Goal: Task Accomplishment & Management: Use online tool/utility

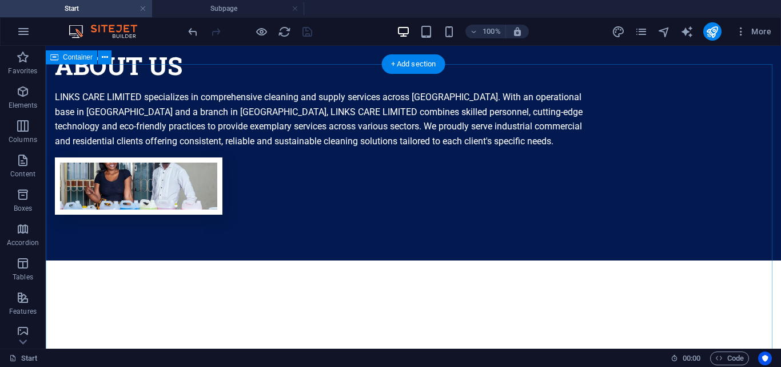
scroll to position [1029, 0]
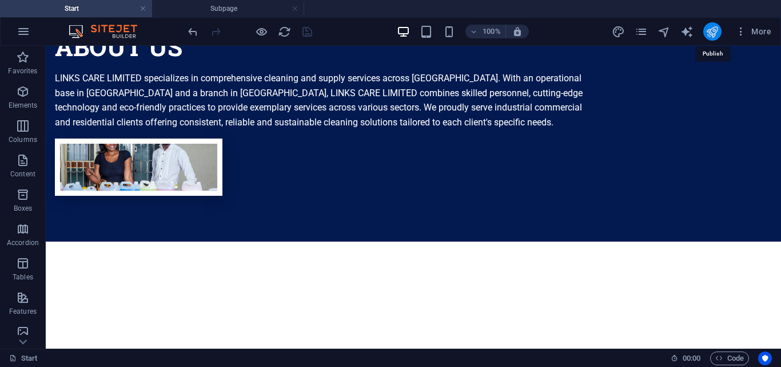
drag, startPoint x: 712, startPoint y: 33, endPoint x: 580, endPoint y: 22, distance: 132.5
click at [712, 33] on icon "publish" at bounding box center [712, 31] width 13 height 13
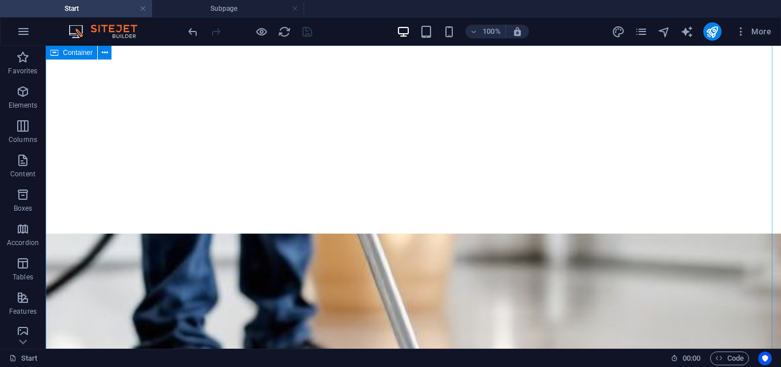
scroll to position [1544, 0]
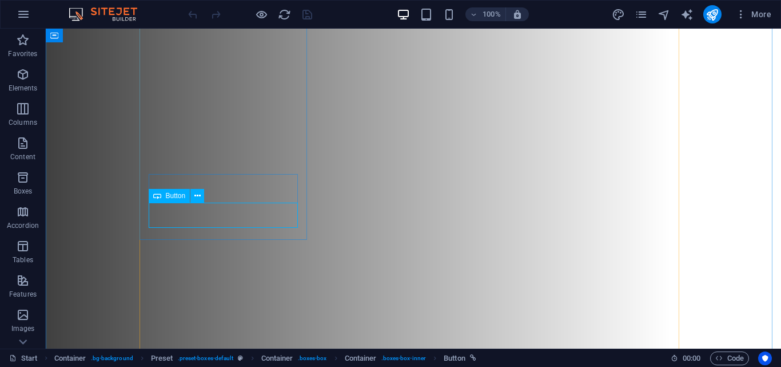
scroll to position [1201, 0]
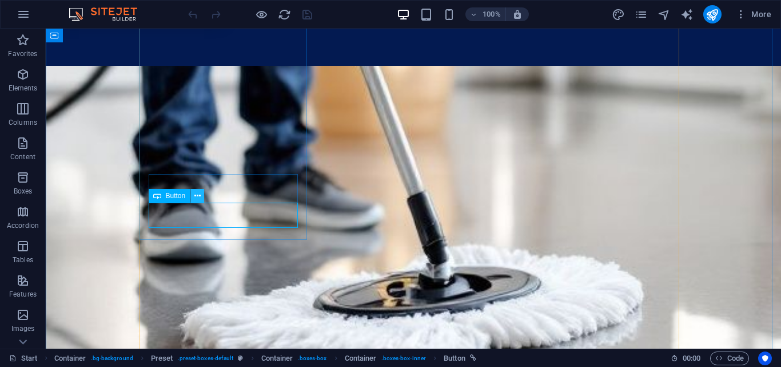
click at [199, 199] on icon at bounding box center [197, 196] width 6 height 12
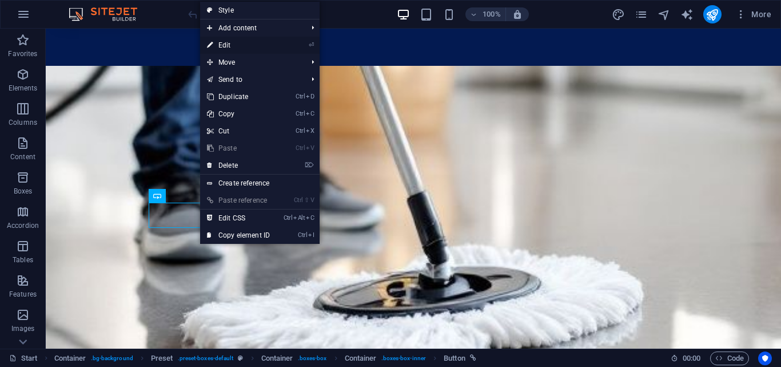
click at [275, 45] on link "⏎ Edit" at bounding box center [238, 45] width 77 height 17
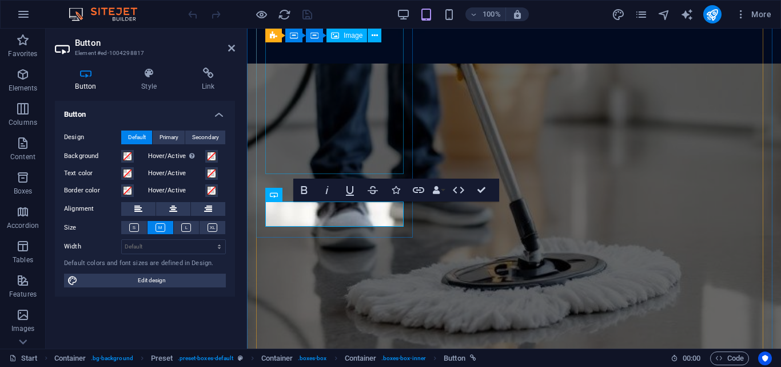
scroll to position [0, 0]
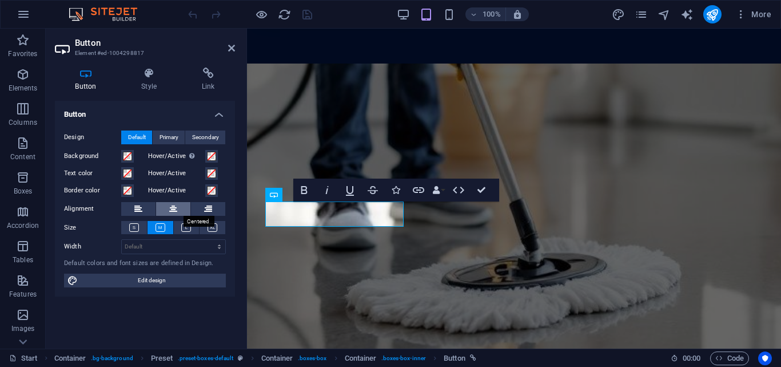
click at [178, 208] on button at bounding box center [173, 209] width 34 height 14
click at [170, 203] on icon at bounding box center [173, 209] width 8 height 14
click at [144, 205] on button at bounding box center [138, 209] width 34 height 14
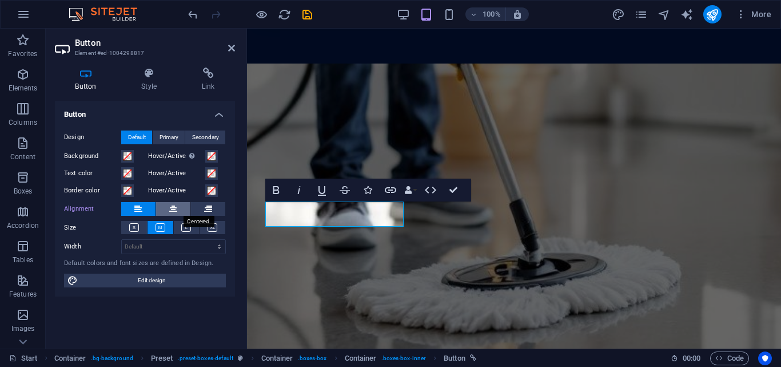
click at [169, 207] on icon at bounding box center [173, 209] width 8 height 14
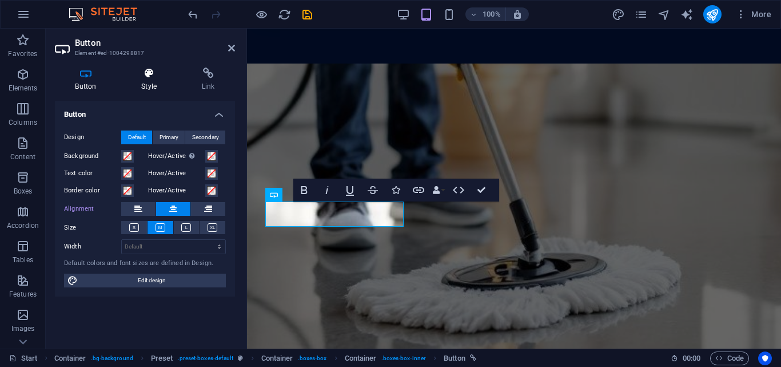
click at [156, 88] on h4 "Style" at bounding box center [151, 79] width 61 height 24
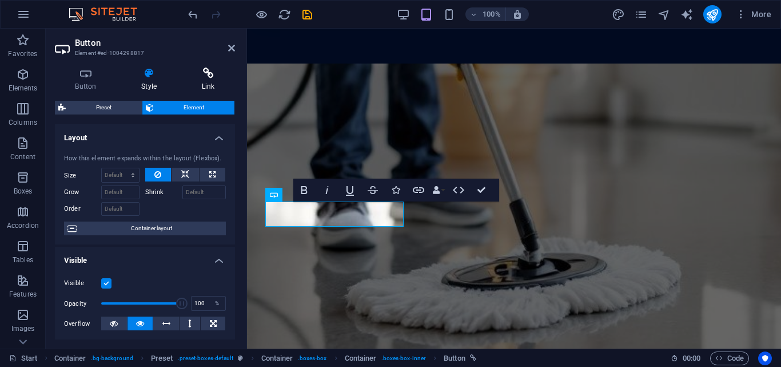
click at [205, 71] on icon at bounding box center [208, 72] width 54 height 11
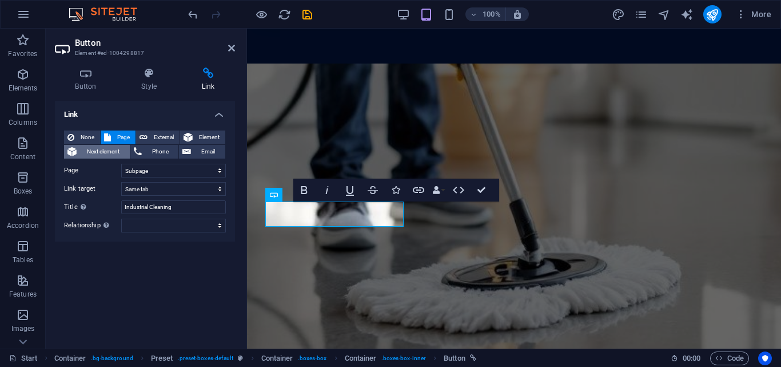
click at [119, 153] on span "Next element" at bounding box center [103, 152] width 46 height 14
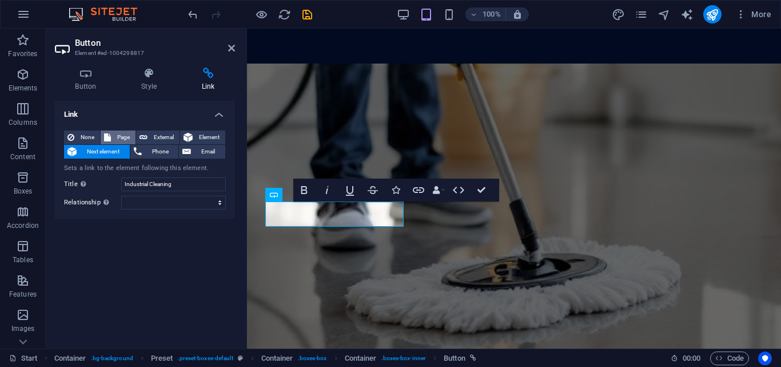
click at [118, 136] on span "Page" at bounding box center [123, 137] width 18 height 14
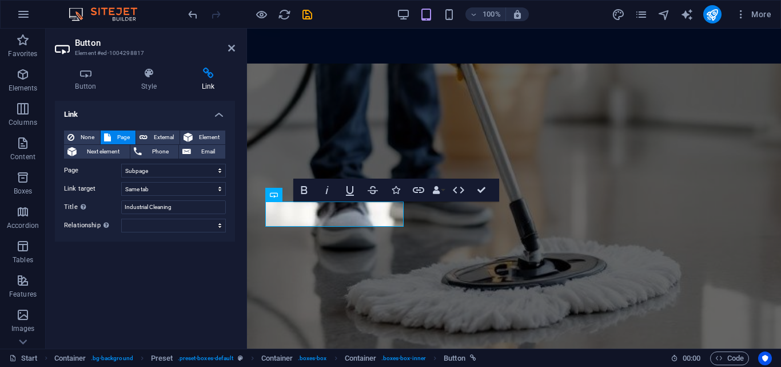
click at [225, 51] on header "Button Element #ed-1004298817" at bounding box center [145, 44] width 180 height 30
click at [229, 49] on header "Button Element #ed-1004298817" at bounding box center [145, 44] width 180 height 30
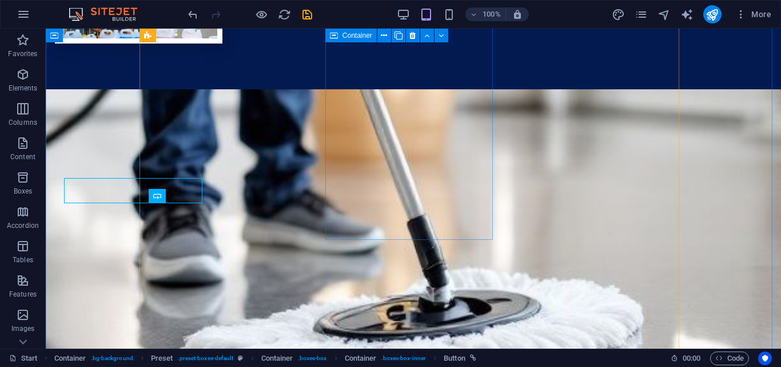
scroll to position [1201, 0]
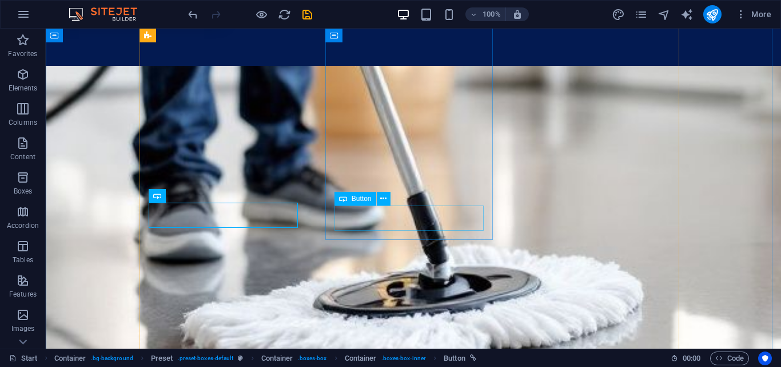
click at [381, 196] on icon at bounding box center [383, 199] width 6 height 12
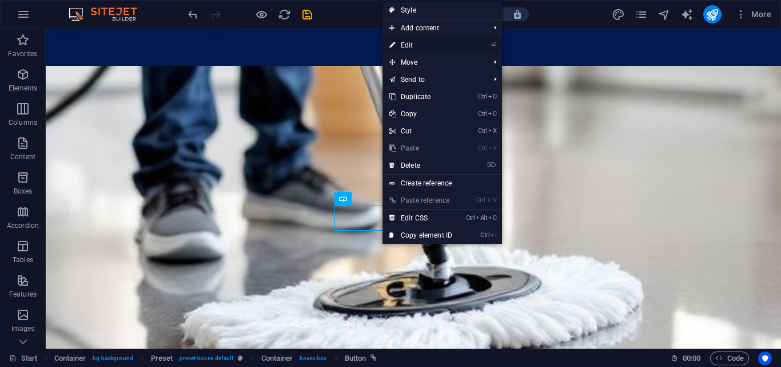
click at [411, 46] on link "⏎ Edit" at bounding box center [421, 45] width 77 height 17
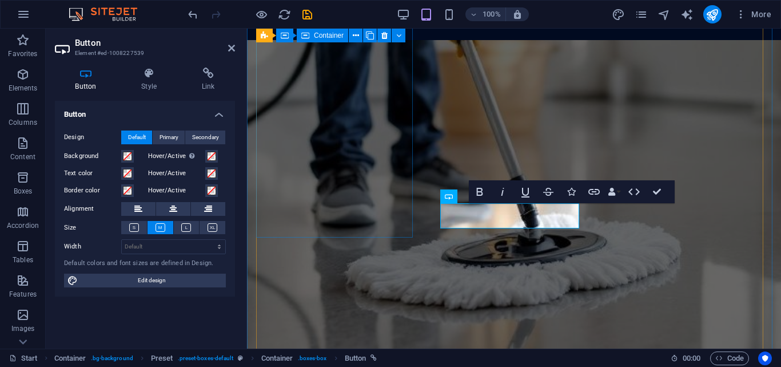
scroll to position [1177, 0]
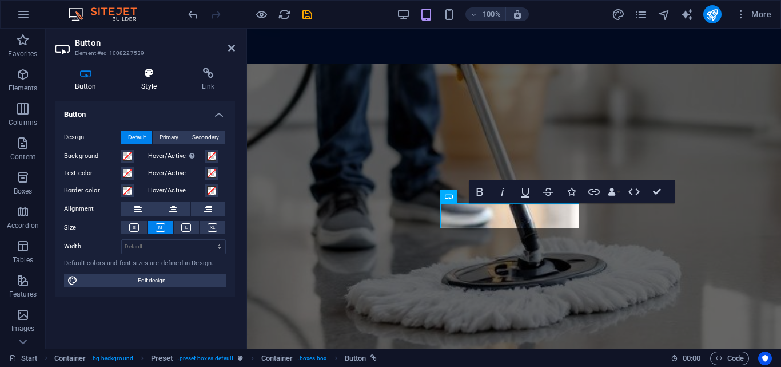
click at [142, 75] on icon at bounding box center [149, 72] width 56 height 11
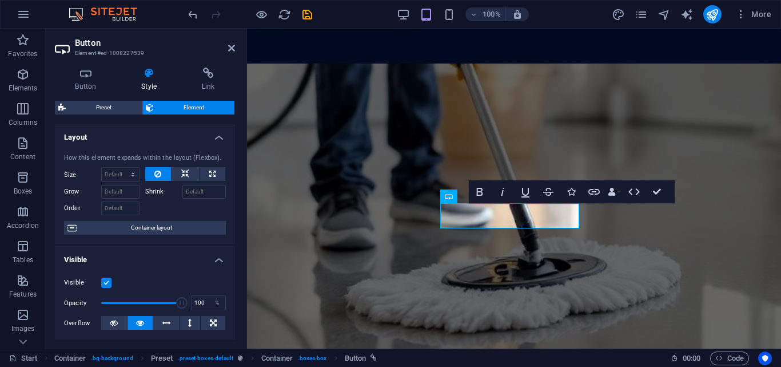
scroll to position [0, 0]
click at [210, 79] on h4 "Link" at bounding box center [208, 79] width 54 height 24
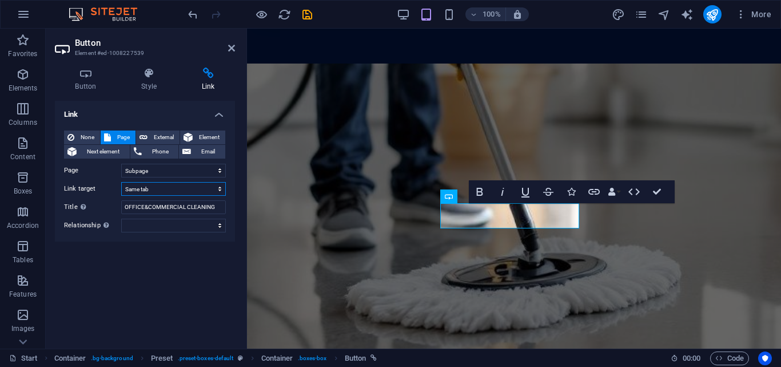
click at [220, 190] on select "New tab Same tab Overlay" at bounding box center [173, 189] width 105 height 14
select select "blank"
click at [121, 182] on select "New tab Same tab Overlay" at bounding box center [173, 189] width 105 height 14
click at [217, 171] on select "Start Subpage Legal Notice Privacy" at bounding box center [173, 171] width 105 height 14
select select "0"
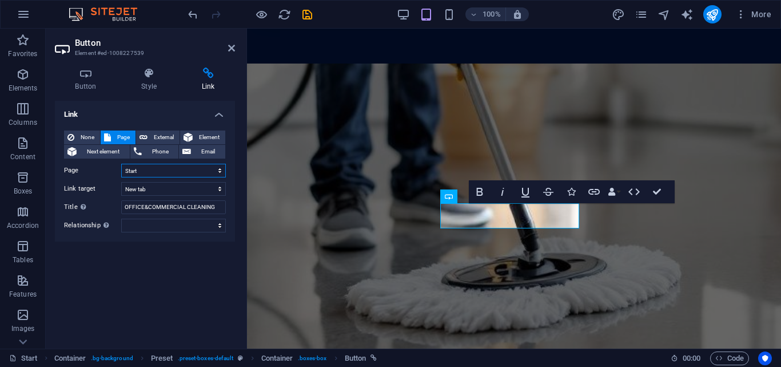
click at [121, 164] on select "Start Subpage Legal Notice Privacy" at bounding box center [173, 171] width 105 height 14
click at [164, 170] on select "Start Subpage Legal Notice Privacy" at bounding box center [173, 171] width 105 height 14
click at [157, 166] on select "Start Subpage Legal Notice Privacy" at bounding box center [173, 171] width 105 height 14
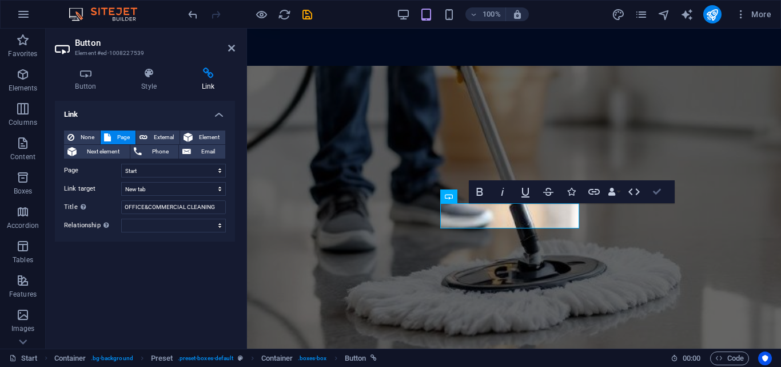
scroll to position [1201, 0]
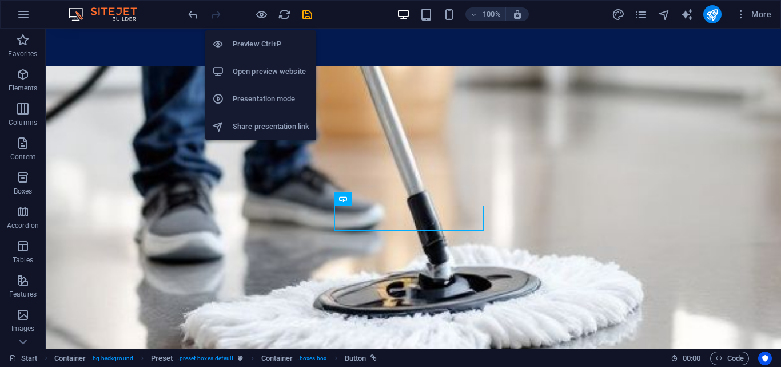
click at [262, 39] on h6 "Preview Ctrl+P" at bounding box center [271, 44] width 77 height 14
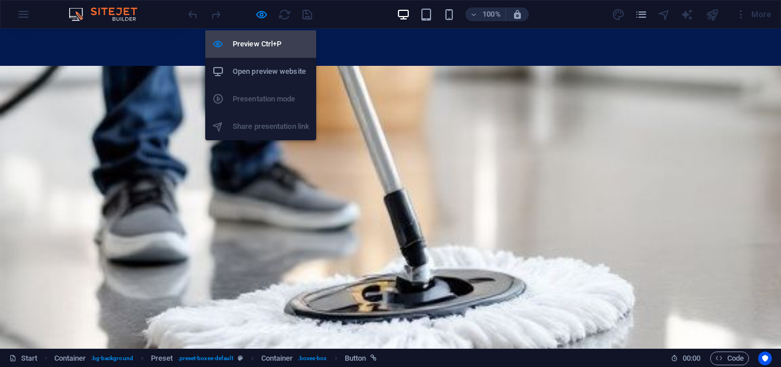
scroll to position [1172, 0]
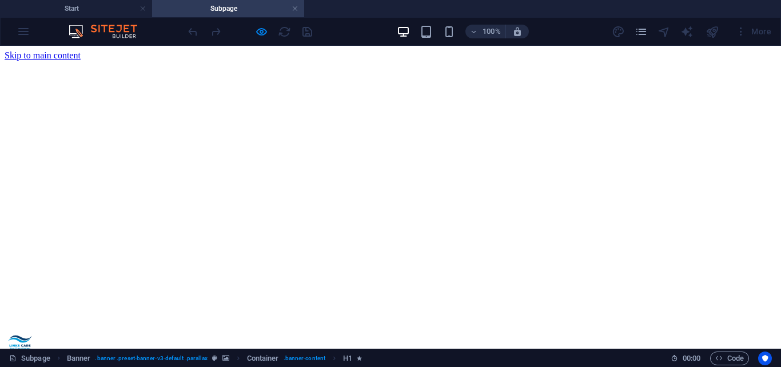
scroll to position [0, 0]
click at [113, 5] on h4 "Start" at bounding box center [76, 8] width 152 height 13
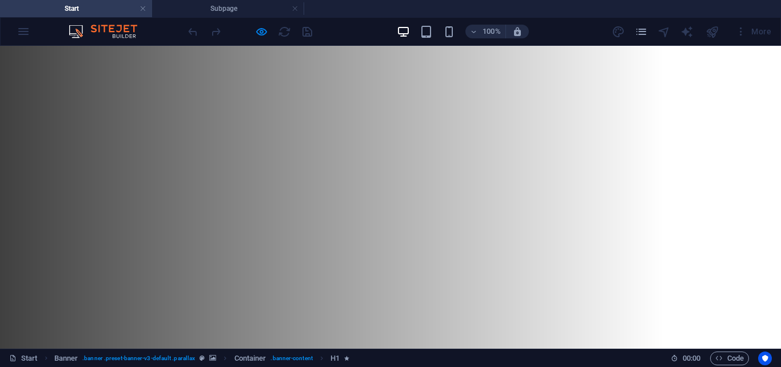
scroll to position [1172, 0]
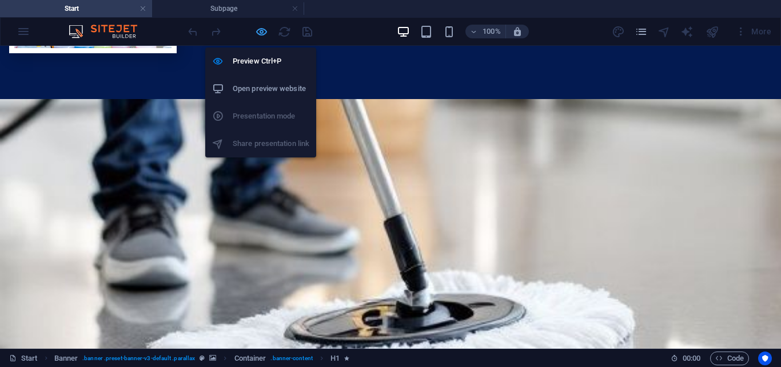
click at [260, 27] on icon "button" at bounding box center [261, 31] width 13 height 13
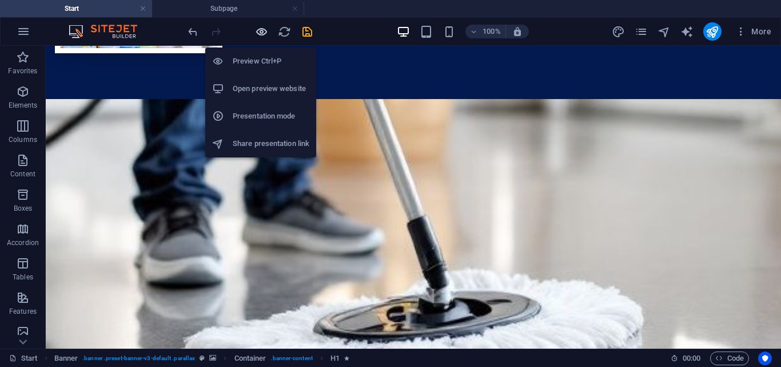
scroll to position [1201, 0]
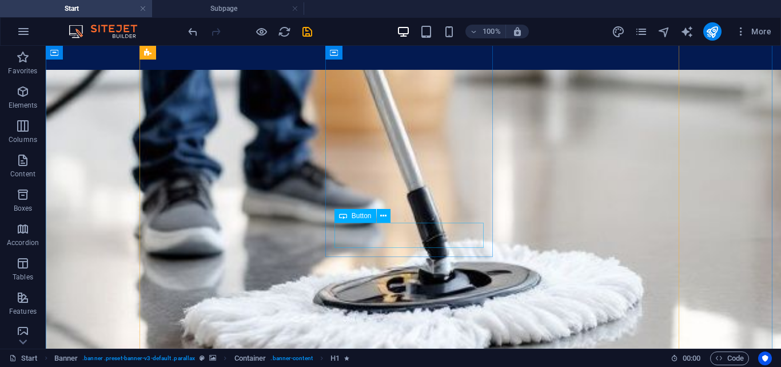
click at [384, 218] on icon at bounding box center [383, 216] width 6 height 12
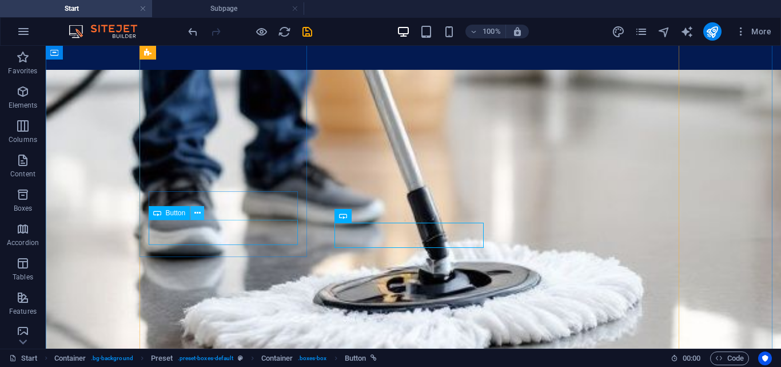
click at [198, 215] on icon at bounding box center [197, 213] width 6 height 12
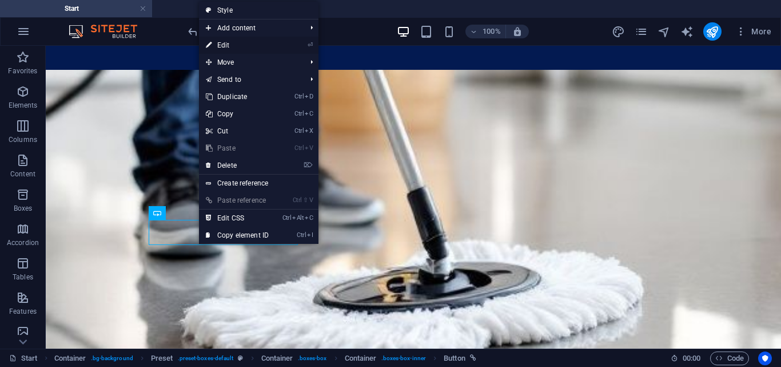
click at [239, 47] on link "⏎ Edit" at bounding box center [237, 45] width 77 height 17
select select "1"
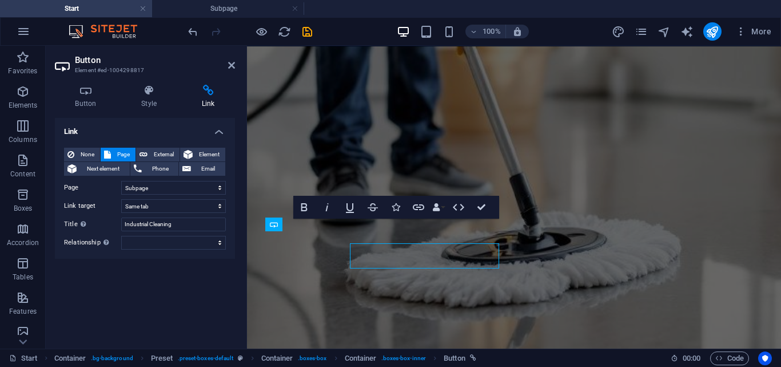
scroll to position [1177, 0]
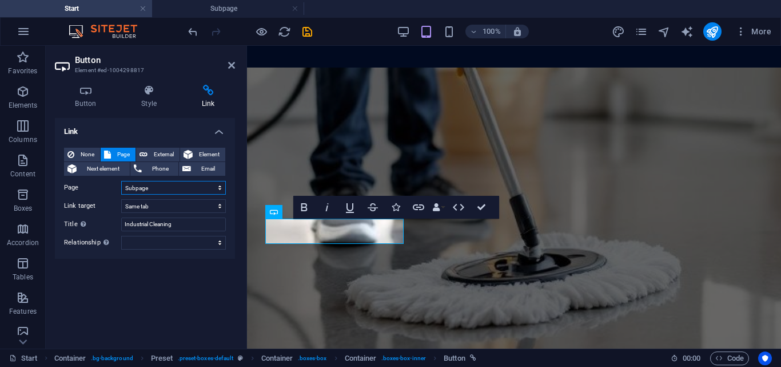
click at [217, 189] on select "Start Subpage Legal Notice Privacy" at bounding box center [173, 188] width 105 height 14
click at [208, 298] on div "Link None Page External Element Next element Phone Email Page Start Subpage Leg…" at bounding box center [145, 228] width 180 height 221
click at [159, 152] on span "External" at bounding box center [163, 155] width 25 height 14
select select "blank"
click at [127, 150] on span "Page" at bounding box center [123, 155] width 18 height 14
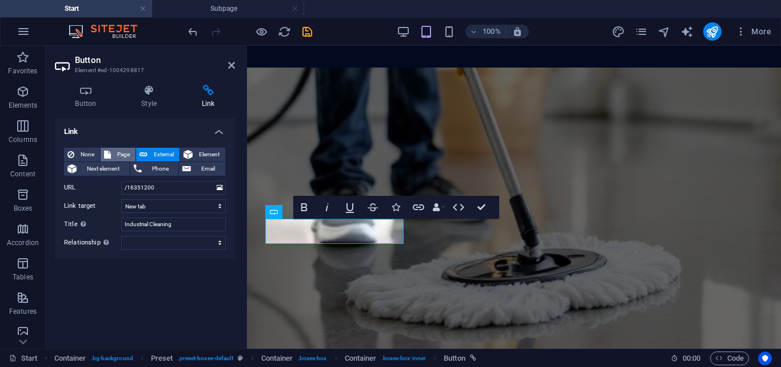
select select
click at [218, 208] on select "New tab Same tab Overlay" at bounding box center [173, 206] width 105 height 14
click at [121, 199] on select "New tab Same tab Overlay" at bounding box center [173, 206] width 105 height 14
click at [233, 67] on icon at bounding box center [231, 65] width 7 height 9
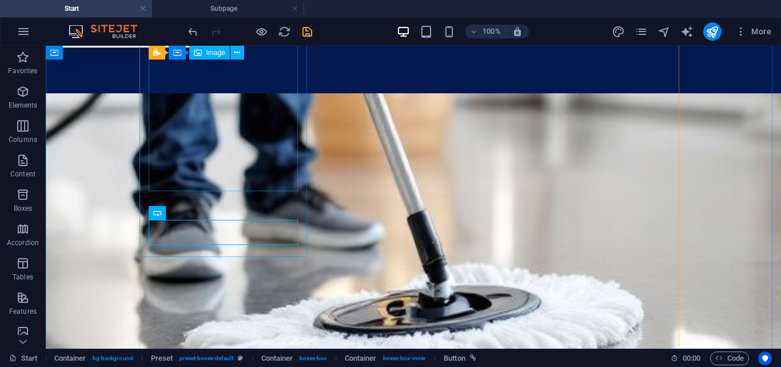
scroll to position [1201, 0]
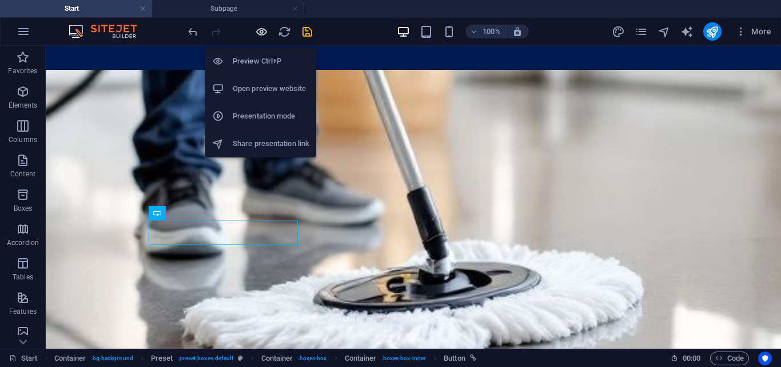
click at [263, 31] on icon "button" at bounding box center [261, 31] width 13 height 13
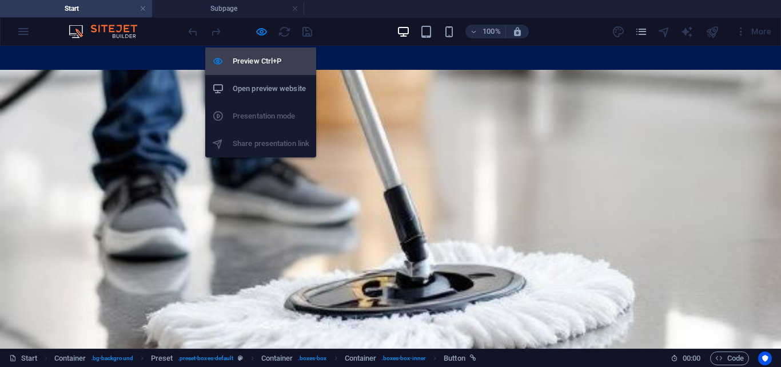
scroll to position [1172, 0]
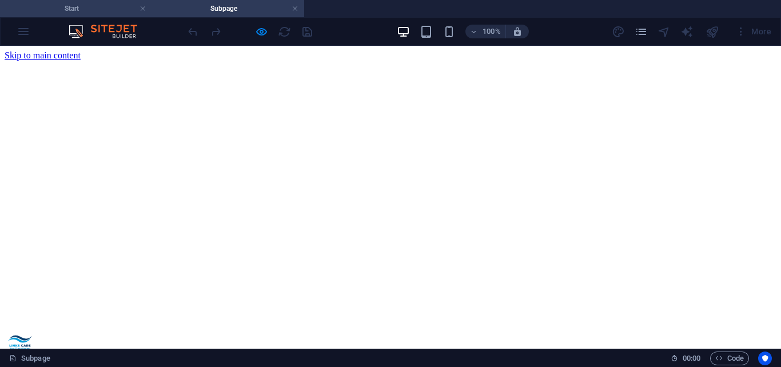
click at [85, 2] on h4 "Start" at bounding box center [76, 8] width 152 height 13
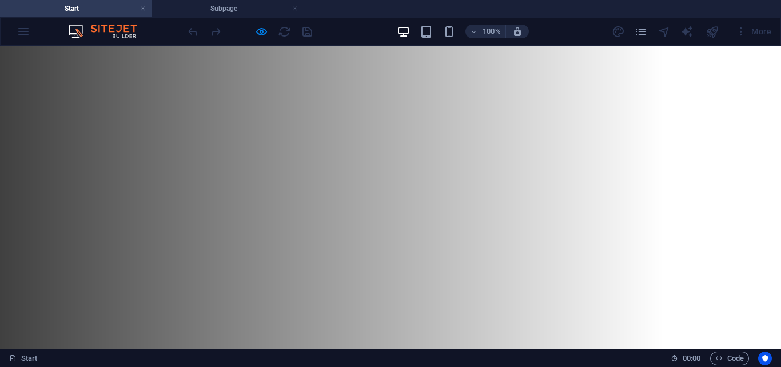
scroll to position [1172, 0]
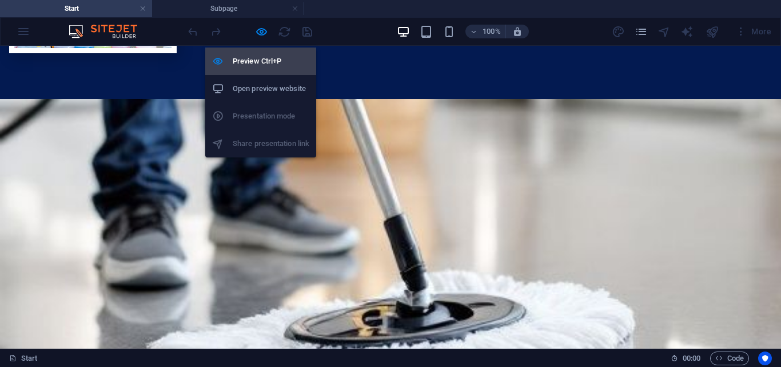
click at [265, 61] on h6 "Preview Ctrl+P" at bounding box center [271, 61] width 77 height 14
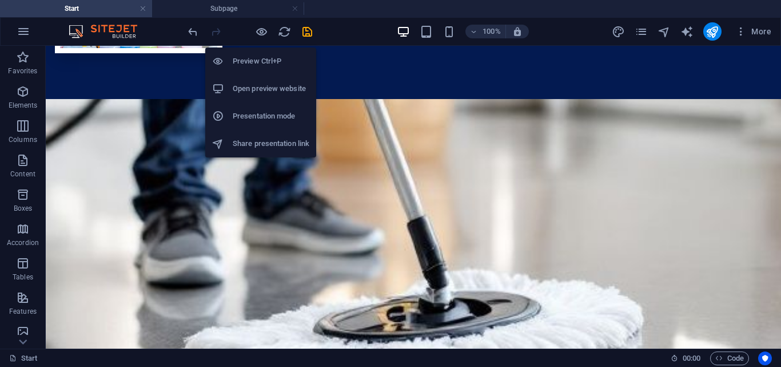
scroll to position [1201, 0]
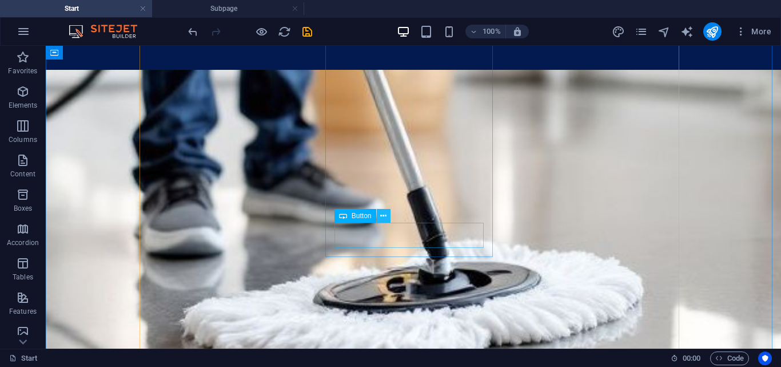
click at [382, 217] on icon at bounding box center [383, 216] width 6 height 12
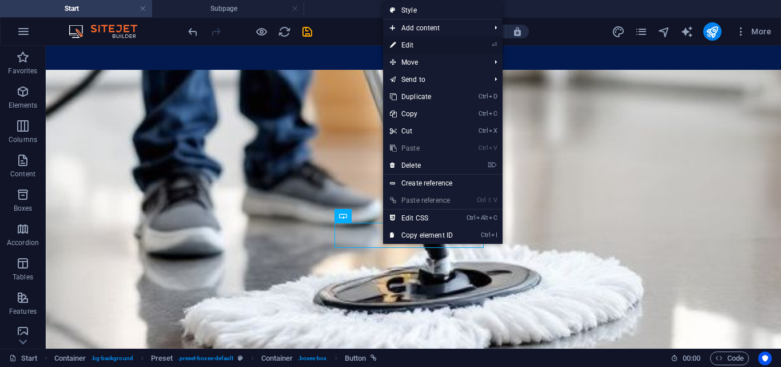
click at [429, 44] on link "⏎ Edit" at bounding box center [421, 45] width 77 height 17
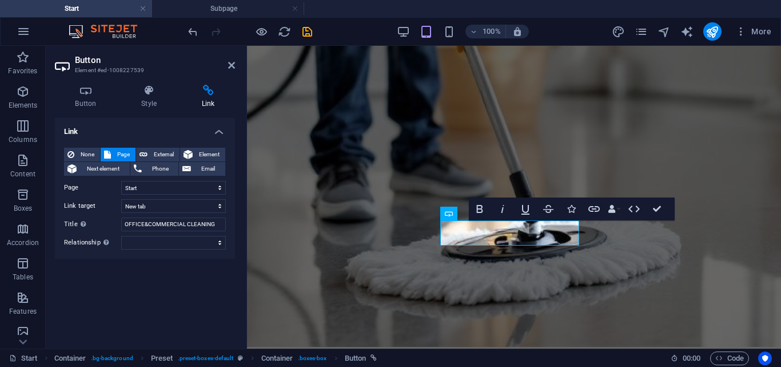
scroll to position [1177, 0]
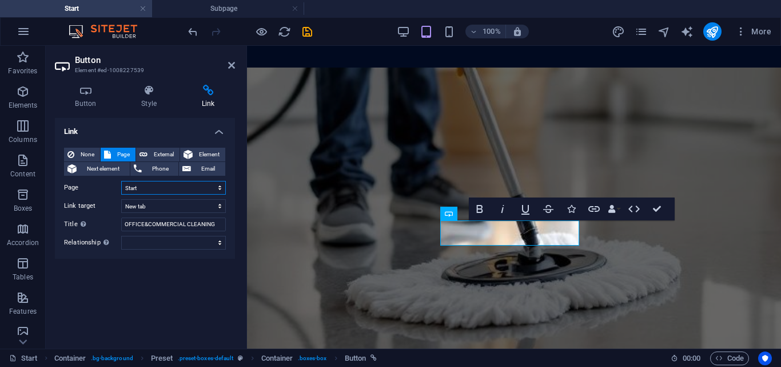
click at [217, 186] on select "Start Subpage Legal Notice Privacy" at bounding box center [173, 188] width 105 height 14
select select "1"
click at [121, 181] on select "Start Subpage Legal Notice Privacy" at bounding box center [173, 188] width 105 height 14
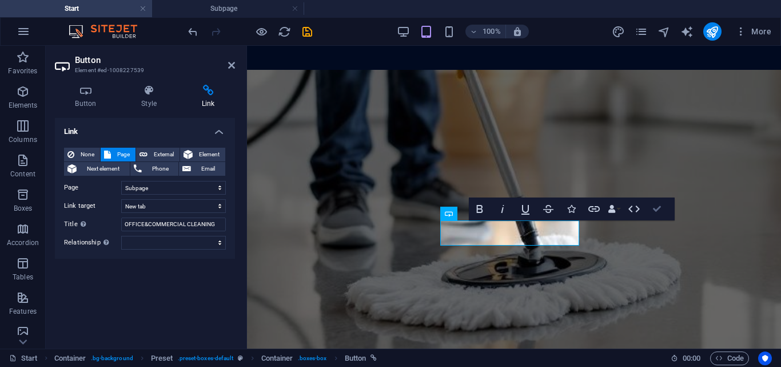
scroll to position [1201, 0]
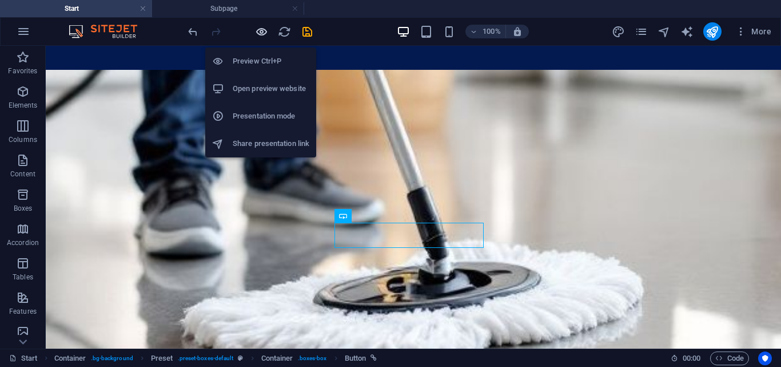
click at [260, 29] on icon "button" at bounding box center [261, 31] width 13 height 13
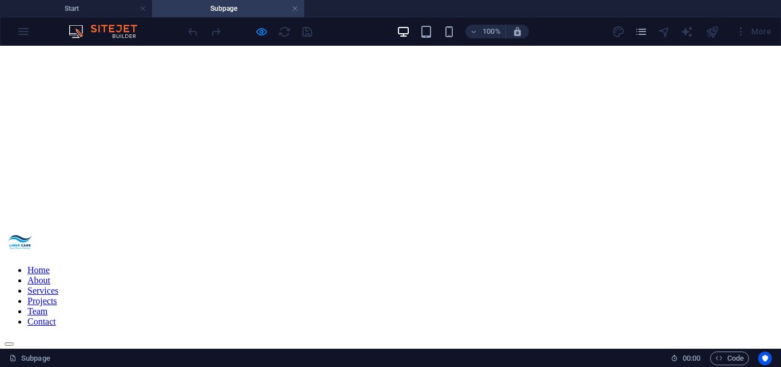
scroll to position [0, 0]
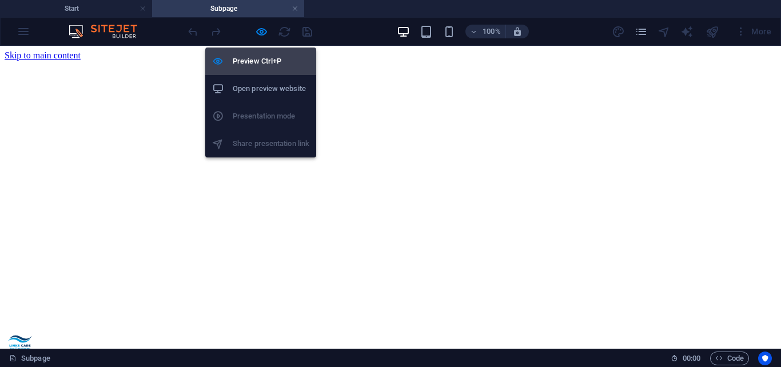
click at [266, 63] on h6 "Preview Ctrl+P" at bounding box center [271, 61] width 77 height 14
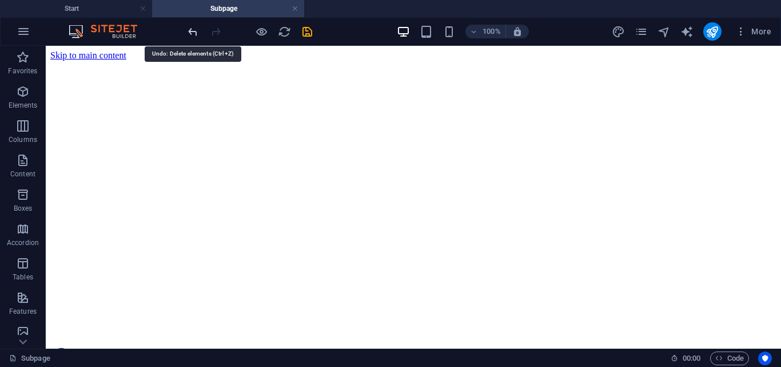
click at [193, 33] on icon "undo" at bounding box center [192, 31] width 13 height 13
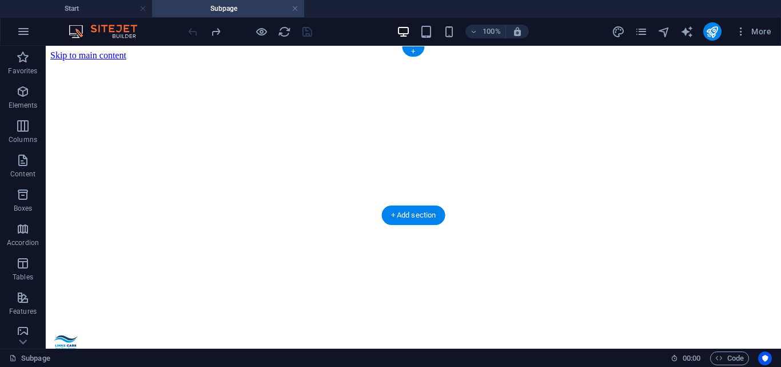
click at [101, 61] on figure at bounding box center [413, 61] width 726 height 0
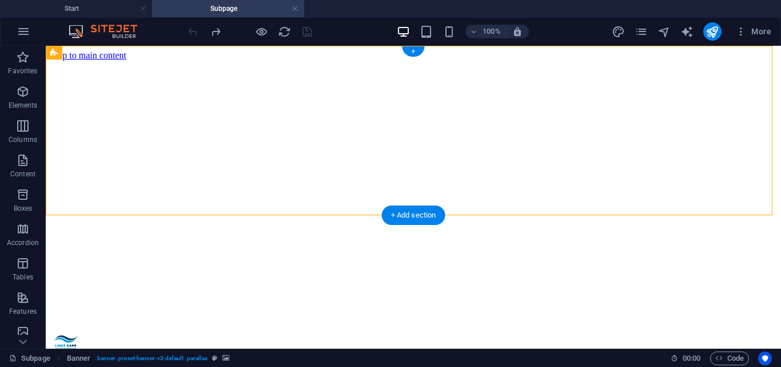
click at [114, 61] on figure at bounding box center [413, 61] width 726 height 0
click at [106, 61] on figure at bounding box center [413, 61] width 726 height 0
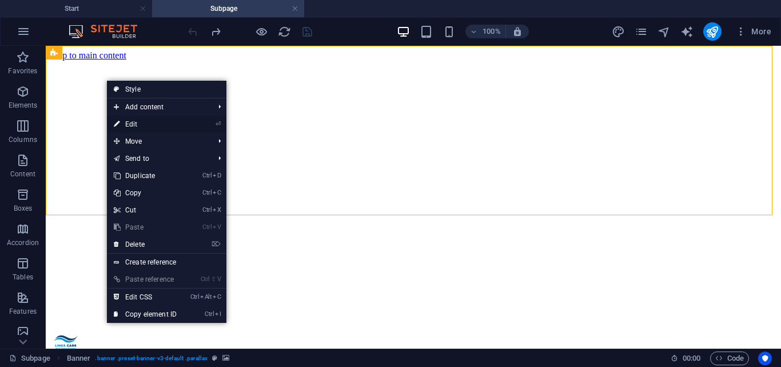
click at [148, 120] on link "⏎ Edit" at bounding box center [145, 124] width 77 height 17
select select "vh"
select select "%"
select select "px"
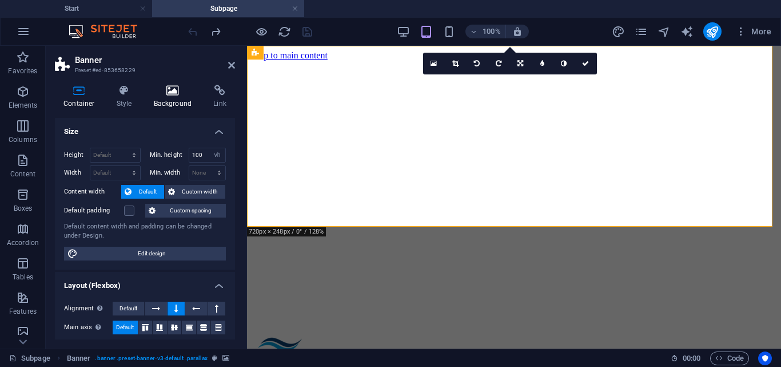
click at [162, 100] on h4 "Background" at bounding box center [175, 97] width 60 height 24
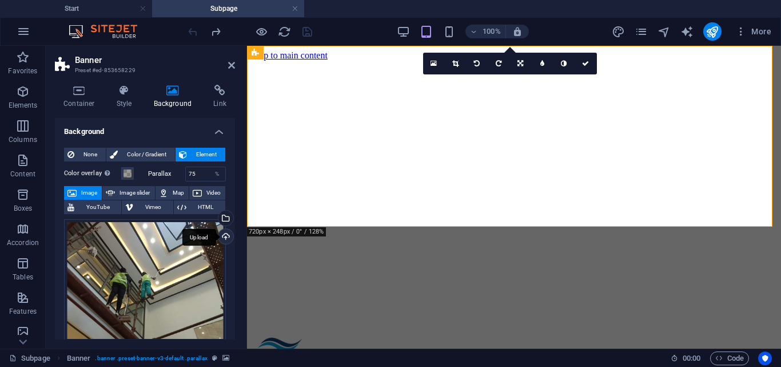
click at [221, 234] on div "Upload" at bounding box center [224, 237] width 17 height 17
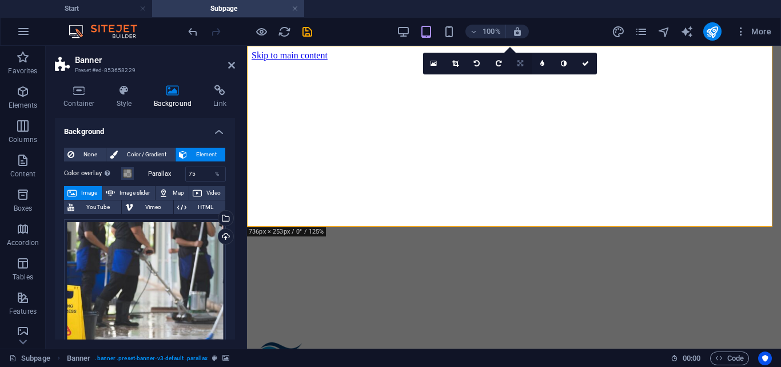
click at [522, 65] on icon at bounding box center [520, 63] width 6 height 7
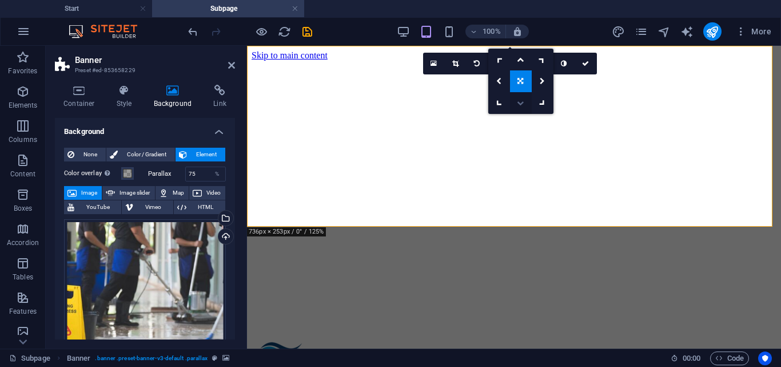
click at [522, 103] on icon at bounding box center [520, 102] width 7 height 7
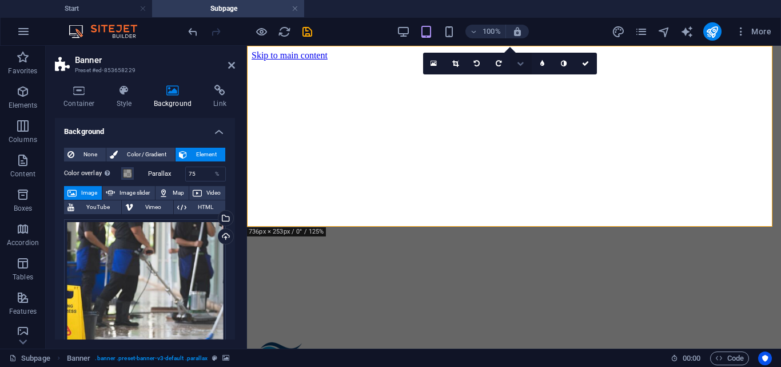
click at [519, 61] on icon at bounding box center [520, 63] width 7 height 7
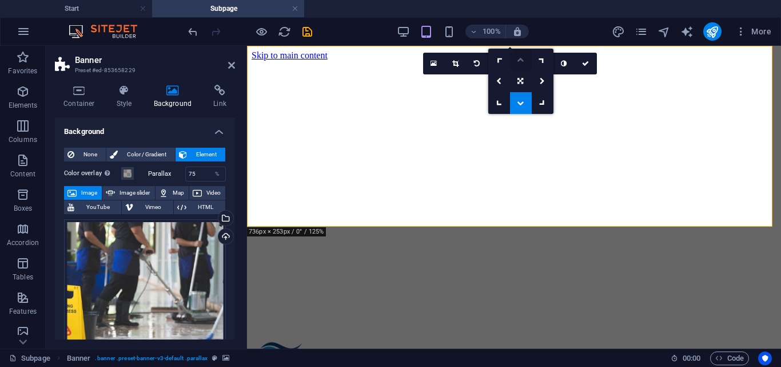
click at [524, 63] on link at bounding box center [521, 60] width 22 height 22
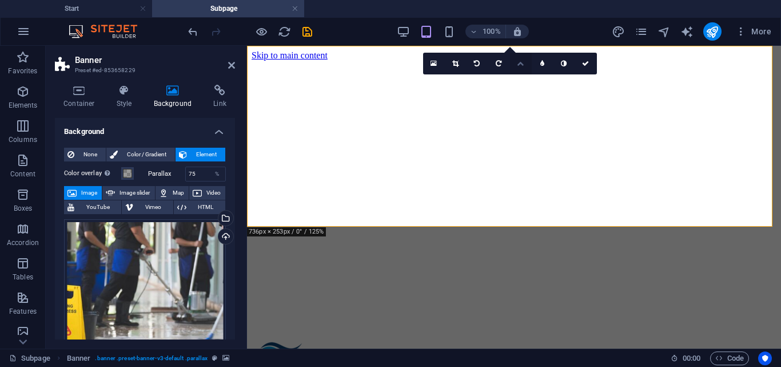
click at [519, 65] on icon at bounding box center [520, 63] width 7 height 7
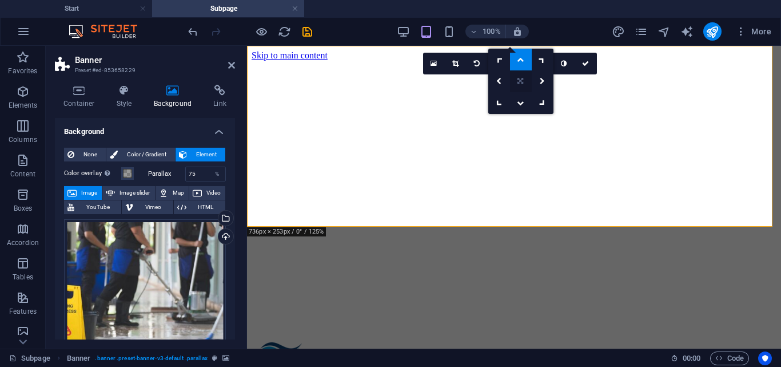
click at [517, 79] on link at bounding box center [521, 81] width 22 height 22
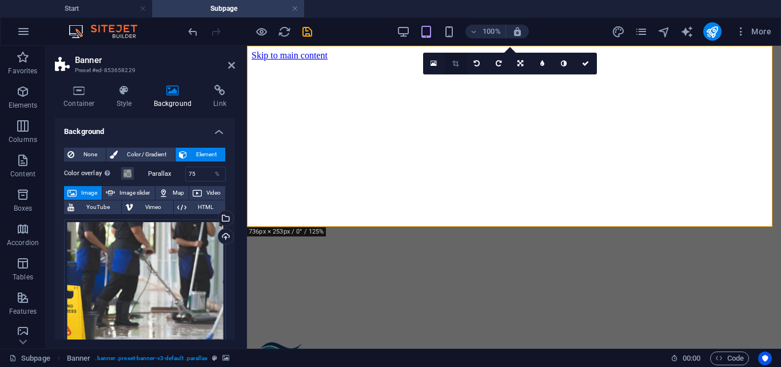
click at [459, 63] on icon at bounding box center [455, 63] width 6 height 7
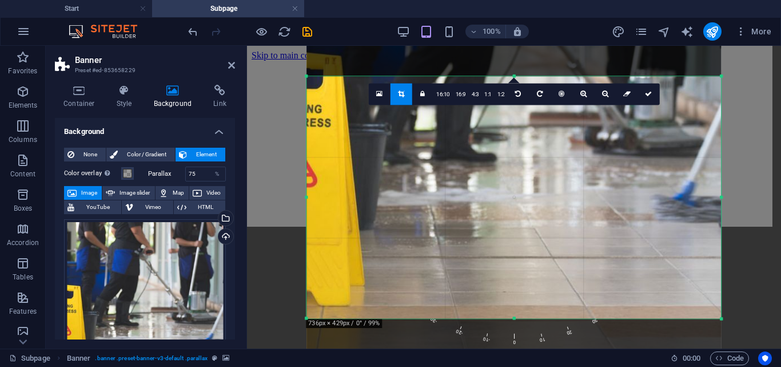
click at [745, 149] on div "Drag here to replace the existing content. Press “Ctrl” if you want to create a…" at bounding box center [514, 197] width 534 height 302
click at [191, 34] on icon "undo" at bounding box center [192, 31] width 13 height 13
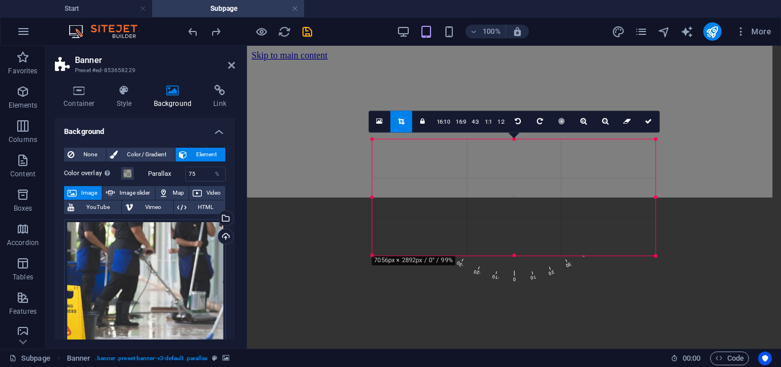
drag, startPoint x: 306, startPoint y: 75, endPoint x: 437, endPoint y: 201, distance: 182.0
click at [437, 201] on div "180 170 160 150 140 130 120 110 100 90 80 70 60 50 40 30 20 10 0 -10 -20 -30 -4…" at bounding box center [513, 197] width 283 height 116
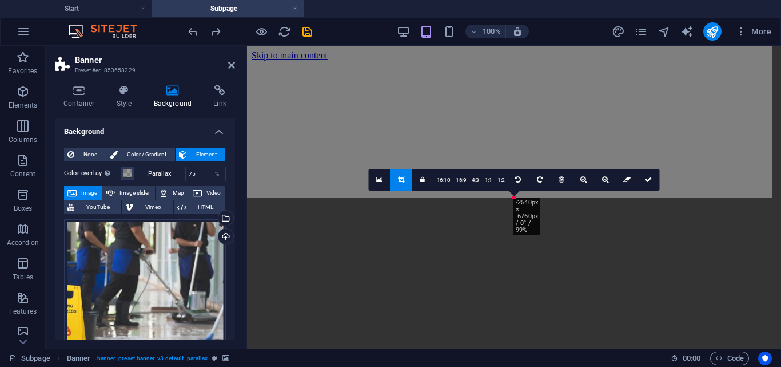
click at [181, 229] on div "Drag files here, click to choose files or select files from Files or our free s…" at bounding box center [145, 339] width 162 height 240
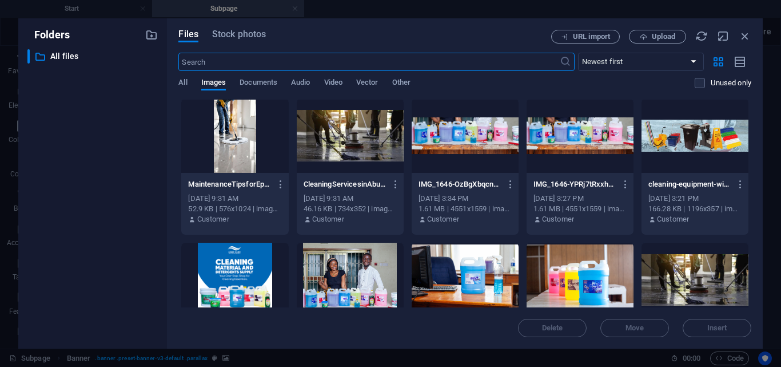
scroll to position [1601, 0]
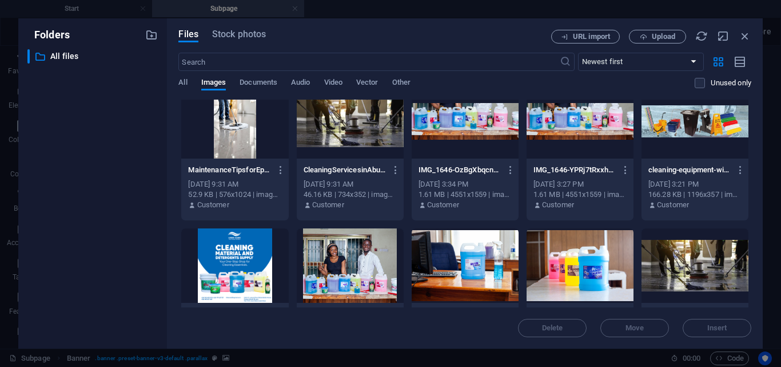
click at [366, 121] on div at bounding box center [350, 121] width 107 height 74
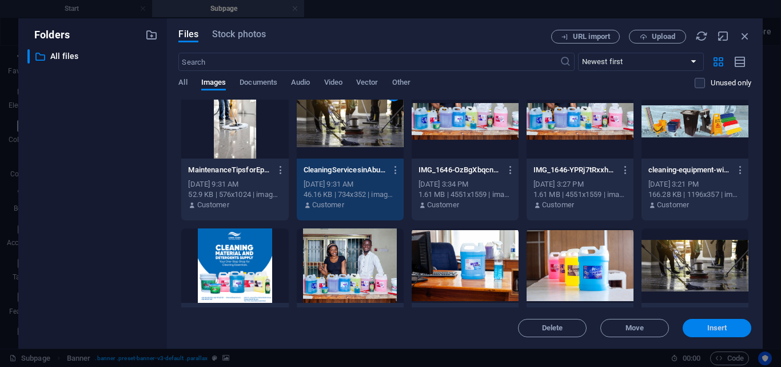
click at [693, 330] on span "Insert" at bounding box center [716, 327] width 59 height 7
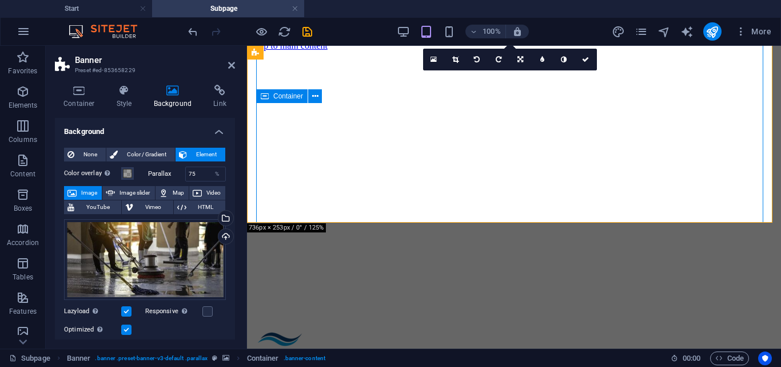
scroll to position [0, 0]
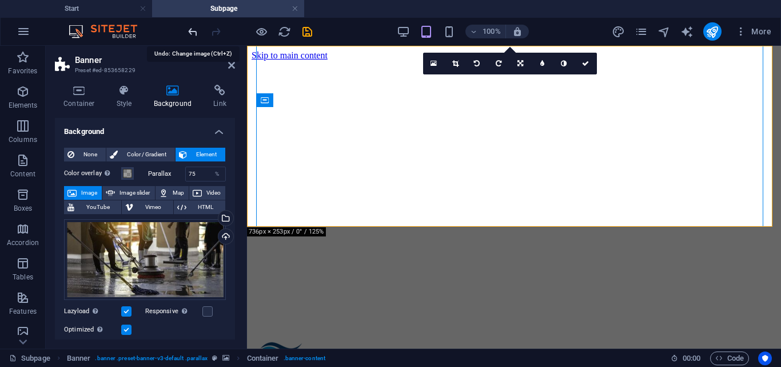
click at [188, 33] on icon "undo" at bounding box center [192, 31] width 13 height 13
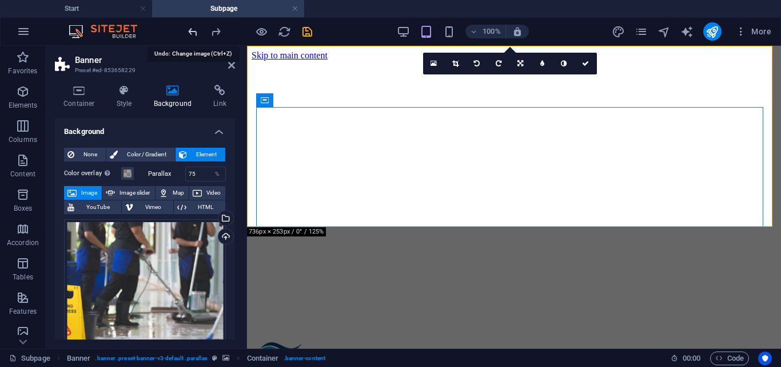
click at [188, 33] on icon "undo" at bounding box center [192, 31] width 13 height 13
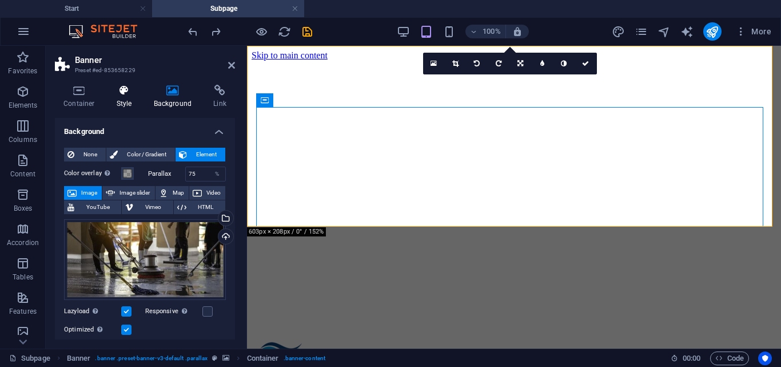
click at [126, 92] on icon at bounding box center [124, 90] width 33 height 11
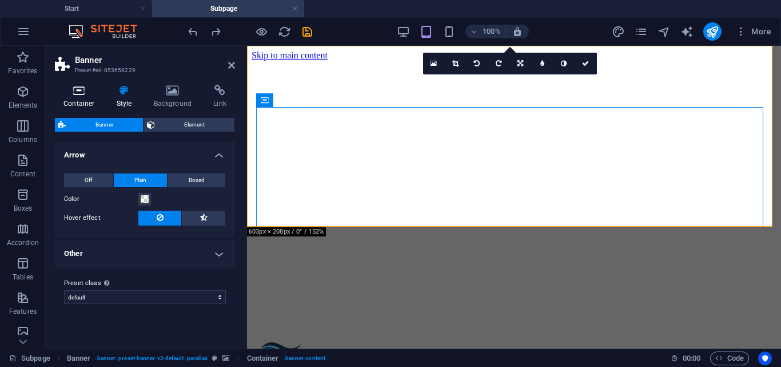
click at [88, 101] on h4 "Container" at bounding box center [81, 97] width 53 height 24
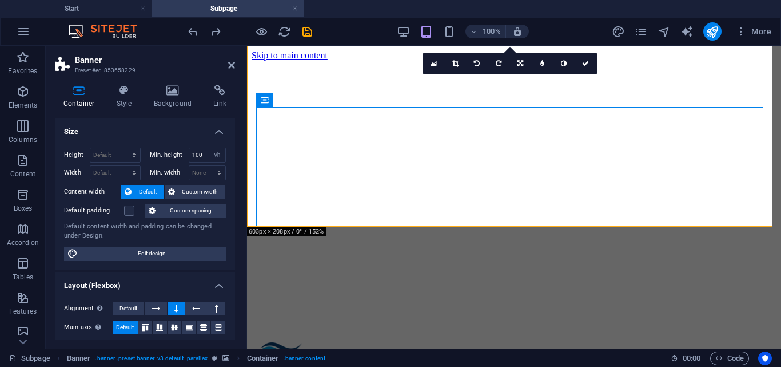
scroll to position [222, 0]
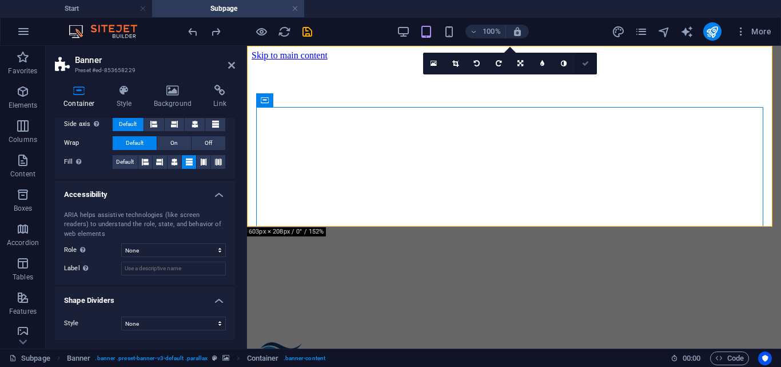
click at [584, 62] on icon at bounding box center [585, 63] width 7 height 7
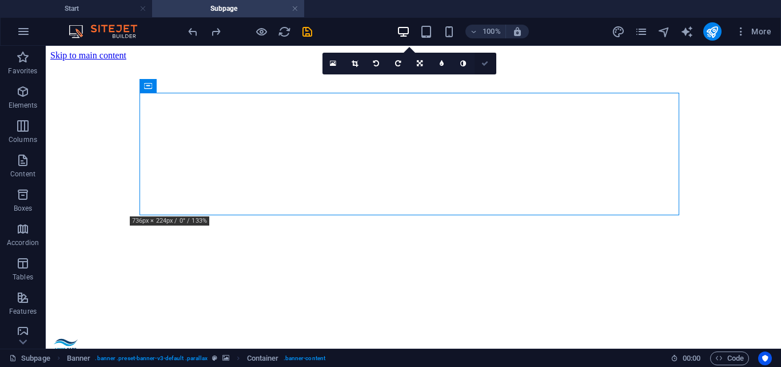
click at [488, 65] on icon at bounding box center [484, 63] width 7 height 7
click at [484, 62] on icon at bounding box center [484, 63] width 7 height 7
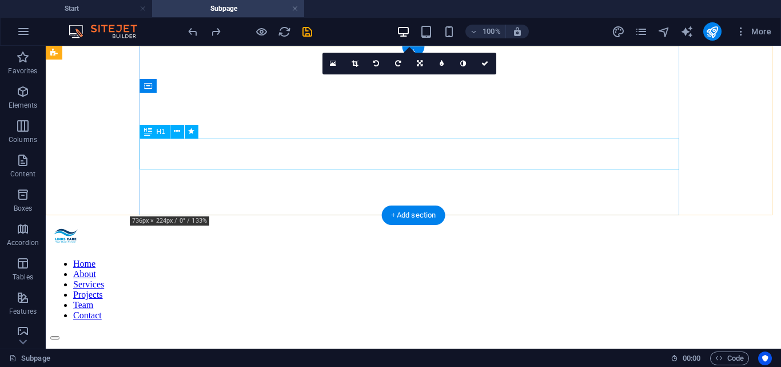
scroll to position [0, 0]
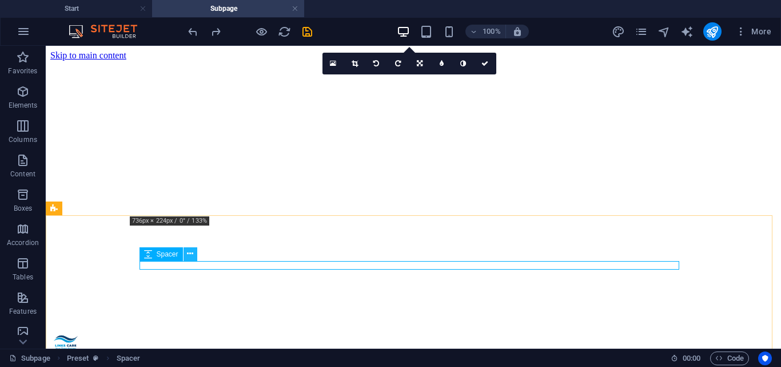
click at [189, 256] on icon at bounding box center [190, 254] width 6 height 12
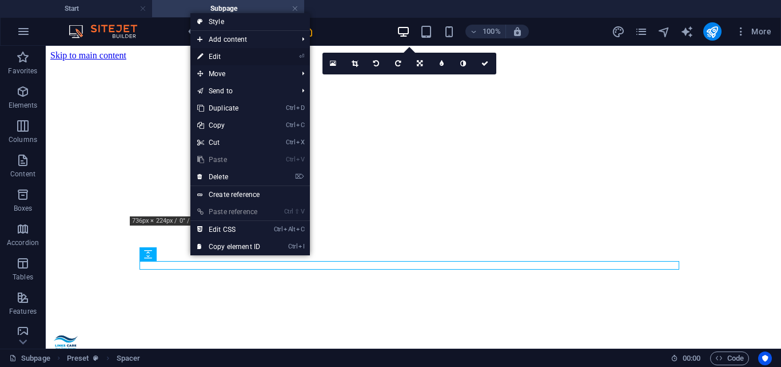
click at [217, 58] on link "⏎ Edit" at bounding box center [228, 56] width 77 height 17
select select "px"
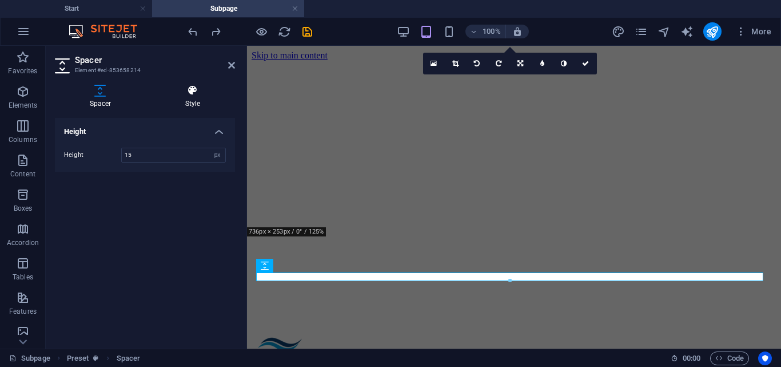
click at [189, 98] on h4 "Style" at bounding box center [192, 97] width 85 height 24
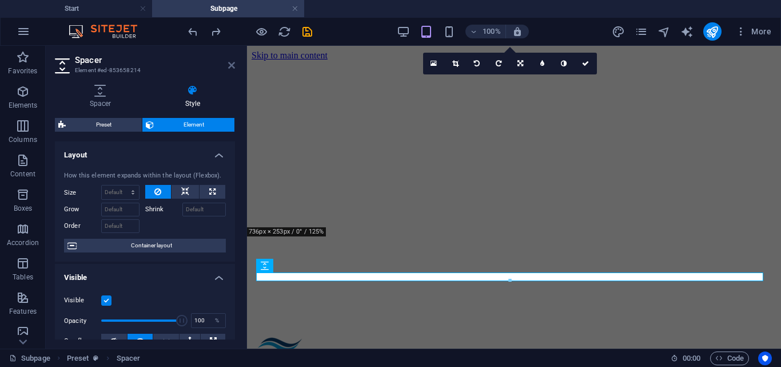
click at [233, 66] on icon at bounding box center [231, 65] width 7 height 9
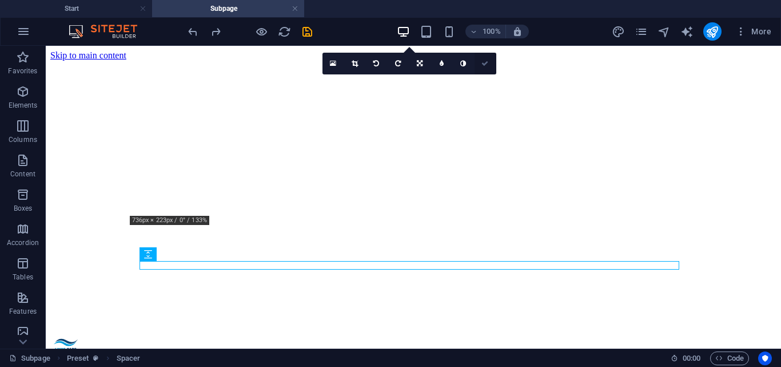
click at [488, 63] on icon at bounding box center [484, 63] width 7 height 7
click at [312, 34] on icon "save" at bounding box center [307, 31] width 13 height 13
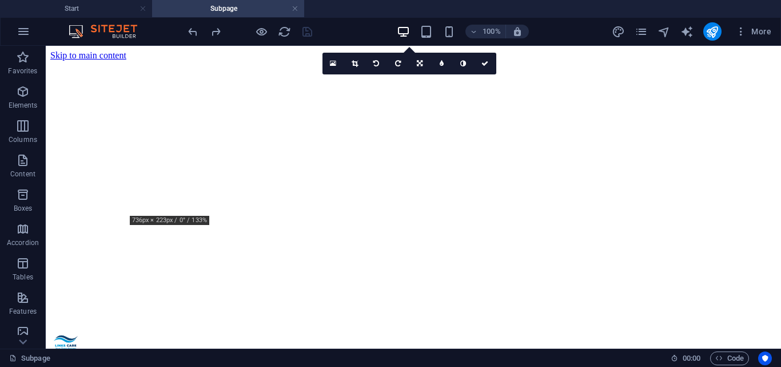
drag, startPoint x: 128, startPoint y: 57, endPoint x: 528, endPoint y: 170, distance: 416.5
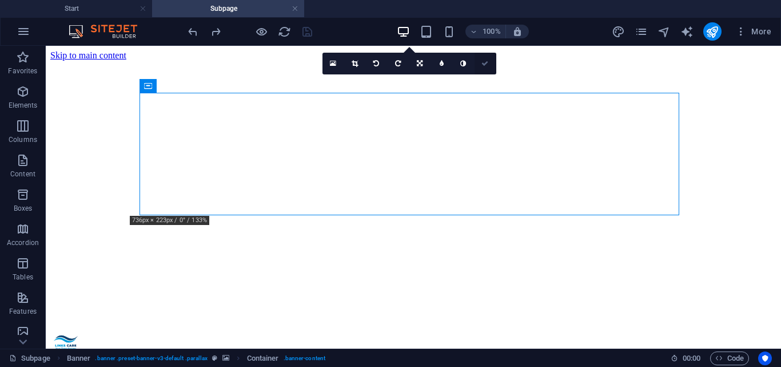
click at [488, 65] on icon at bounding box center [484, 63] width 7 height 7
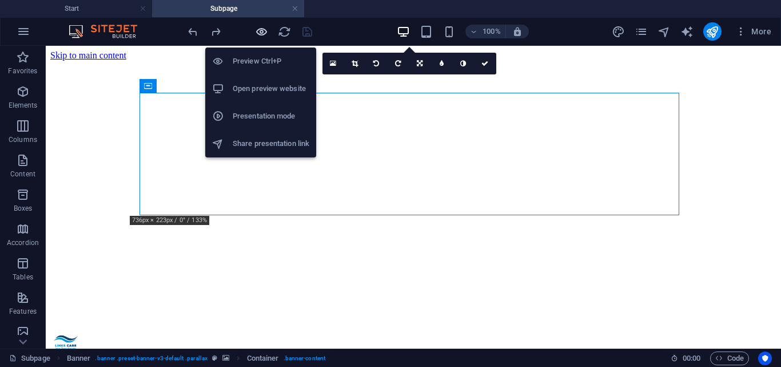
click at [263, 33] on icon "button" at bounding box center [261, 31] width 13 height 13
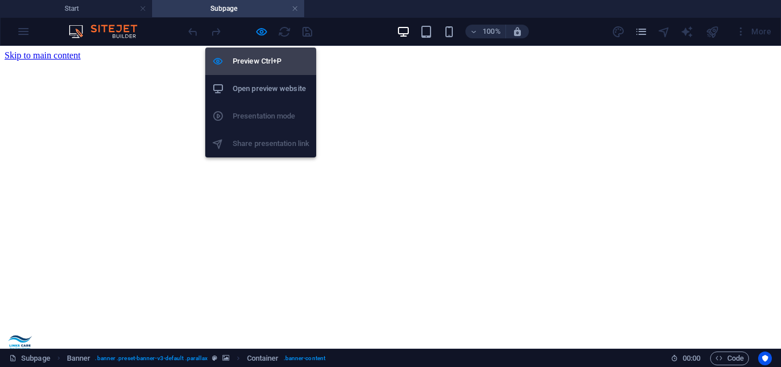
click at [264, 56] on h6 "Preview Ctrl+P" at bounding box center [271, 61] width 77 height 14
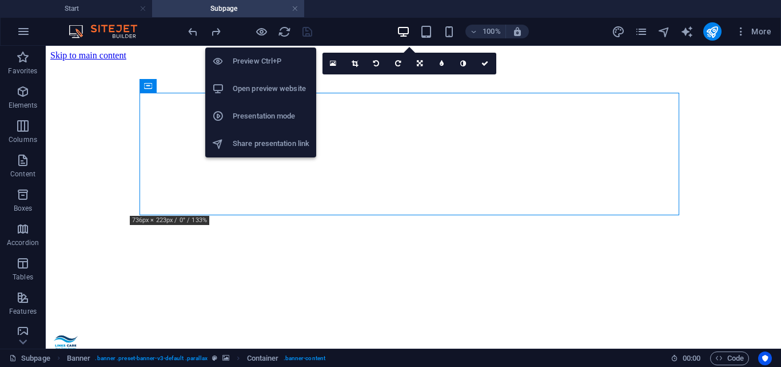
click at [261, 55] on h6 "Preview Ctrl+P" at bounding box center [271, 61] width 77 height 14
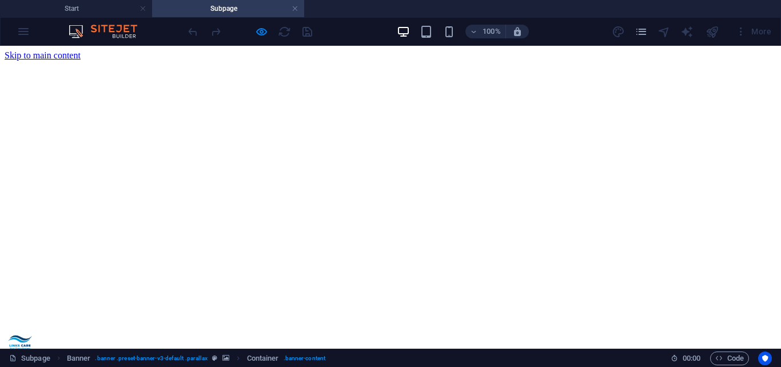
scroll to position [0, 0]
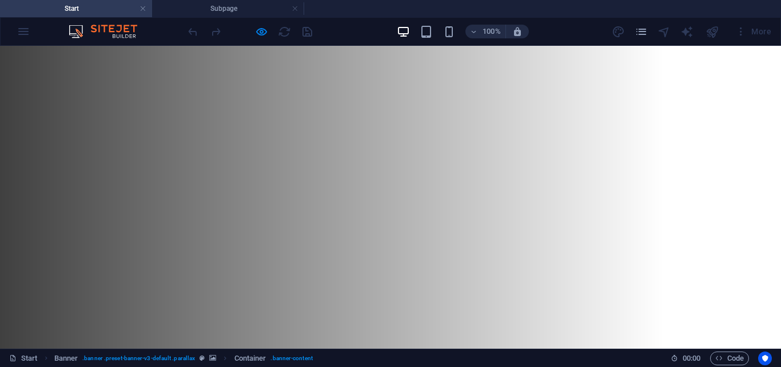
scroll to position [1172, 0]
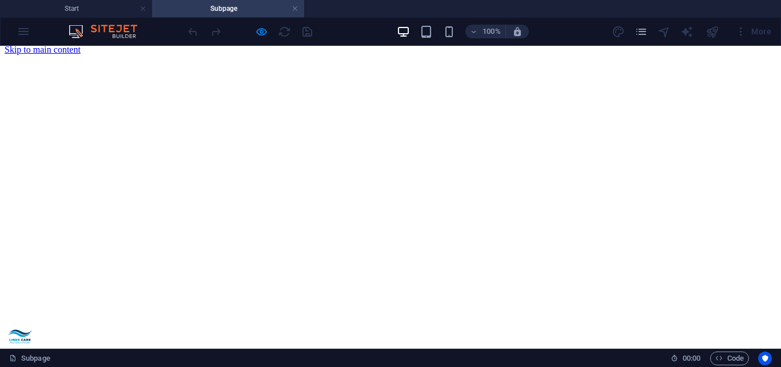
scroll to position [0, 0]
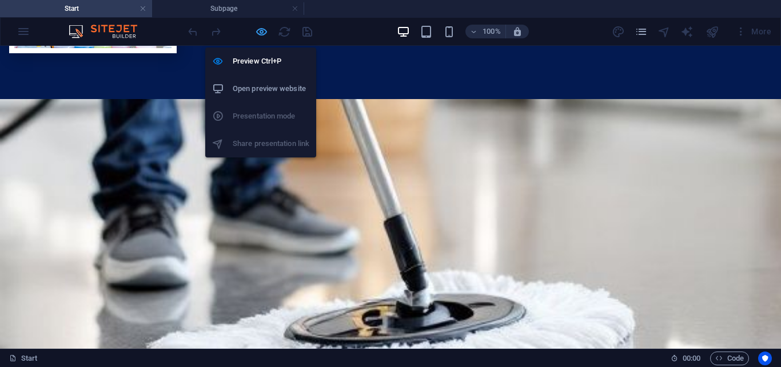
click at [257, 33] on icon "button" at bounding box center [261, 31] width 13 height 13
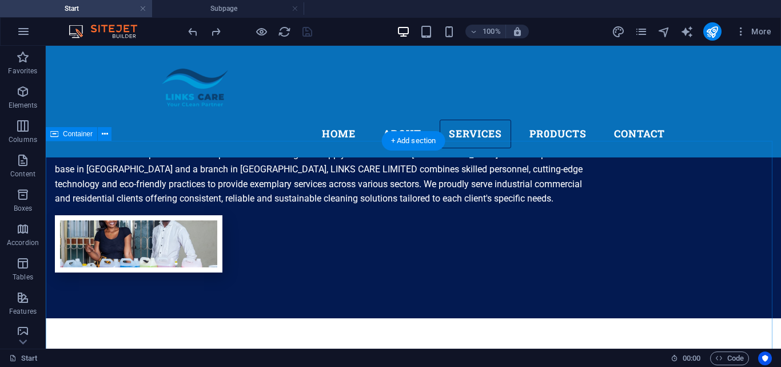
scroll to position [915, 0]
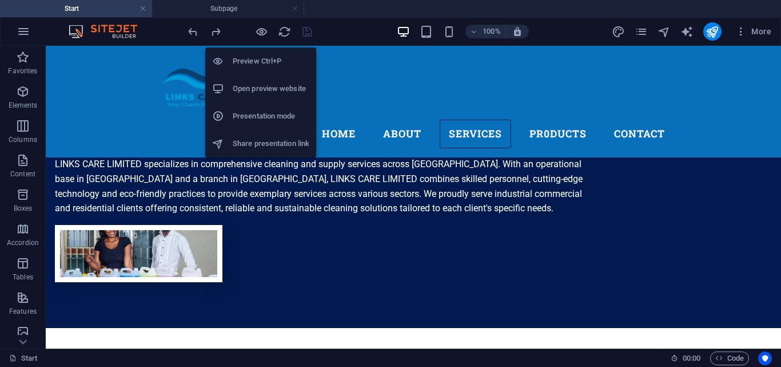
click at [267, 54] on h6 "Preview Ctrl+P" at bounding box center [271, 61] width 77 height 14
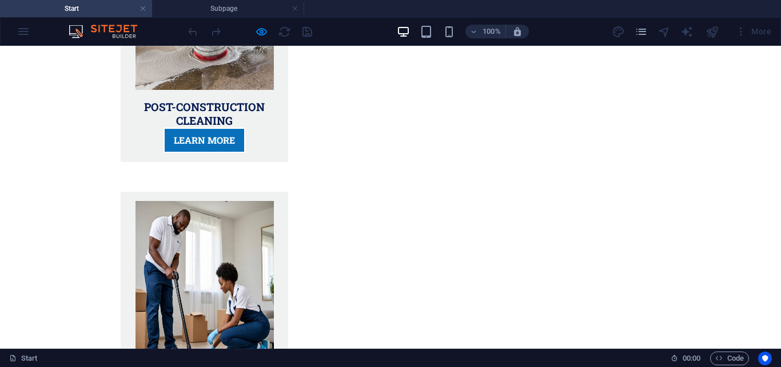
scroll to position [3843, 0]
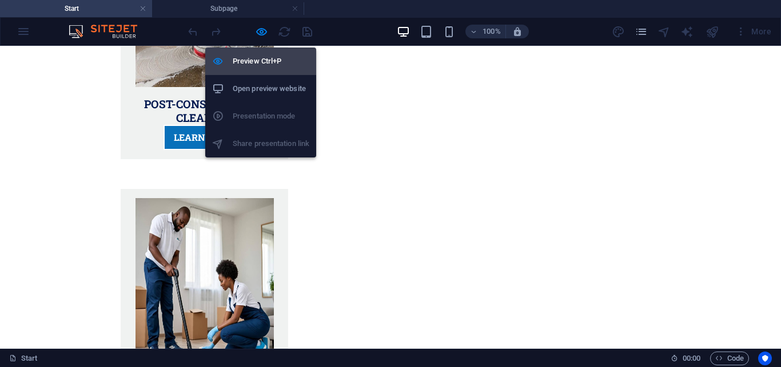
click at [256, 59] on h6 "Preview Ctrl+P" at bounding box center [271, 61] width 77 height 14
